Goal: Information Seeking & Learning: Learn about a topic

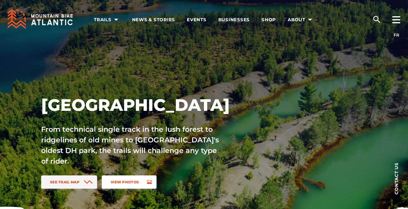
click at [130, 182] on span "View Photos" at bounding box center [125, 182] width 28 height 4
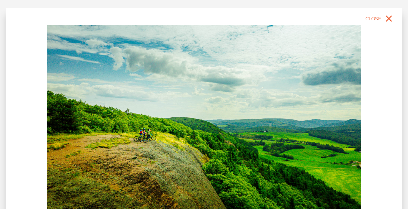
click at [163, 168] on img at bounding box center [204, 123] width 314 height 196
click at [382, 130] on div "slide 2 of 6 Sugarloaf Bike Park, Campbellton NB Bluffs, Sussex NB Rockwood Par…" at bounding box center [204, 140] width 397 height 265
click at [389, 17] on icon "close" at bounding box center [389, 18] width 11 height 11
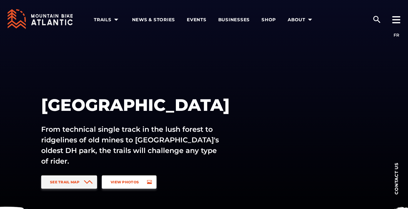
click at [135, 180] on span "View Photos" at bounding box center [125, 182] width 28 height 4
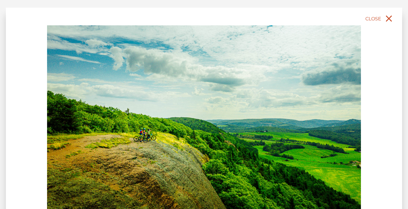
click at [391, 19] on icon "close" at bounding box center [389, 18] width 11 height 11
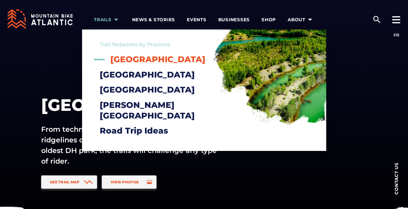
click at [139, 55] on span "[GEOGRAPHIC_DATA]" at bounding box center [157, 59] width 95 height 10
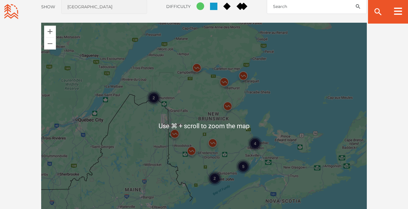
scroll to position [536, 0]
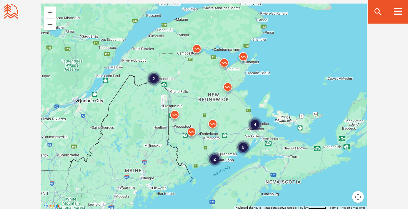
click at [244, 56] on img at bounding box center [244, 58] width 18 height 18
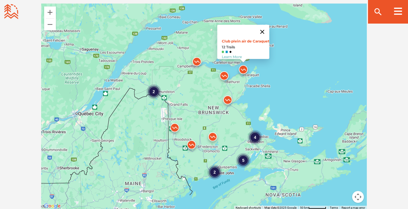
click at [264, 27] on button "Close" at bounding box center [262, 32] width 14 height 14
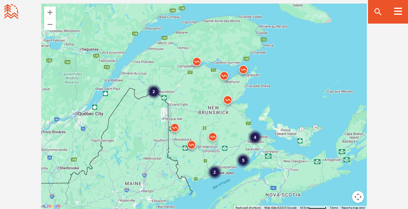
click at [226, 77] on img at bounding box center [224, 77] width 18 height 18
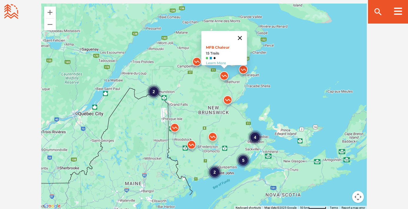
click at [243, 34] on button "Close" at bounding box center [240, 38] width 14 height 14
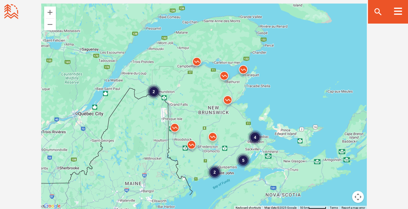
click at [198, 60] on img at bounding box center [197, 63] width 18 height 18
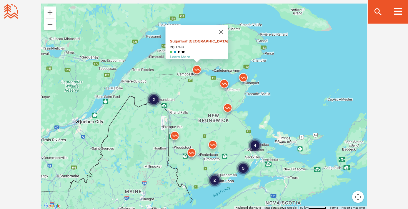
click at [192, 39] on link "Sugarloaf [GEOGRAPHIC_DATA]" at bounding box center [199, 41] width 58 height 4
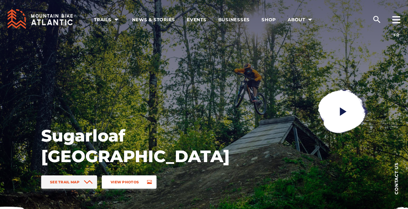
click at [126, 179] on link "View Photos" at bounding box center [129, 181] width 55 height 13
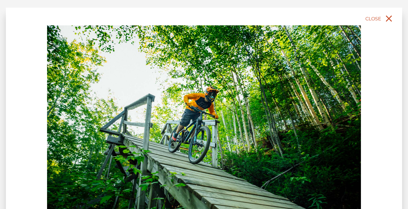
click at [387, 17] on icon "close" at bounding box center [389, 18] width 11 height 11
